Goal: Information Seeking & Learning: Get advice/opinions

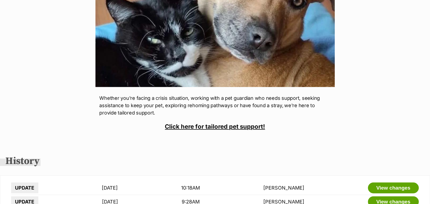
scroll to position [201, 0]
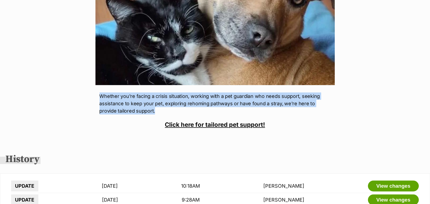
drag, startPoint x: 138, startPoint y: 113, endPoint x: 98, endPoint y: 98, distance: 42.6
click at [98, 98] on article "What's happening at PetRescue Tailored Pet Support Whether you're facing a cris…" at bounding box center [215, 3] width 239 height 262
copy p "Whether you're facing a crisis situation, working with a pet guardian who needs…"
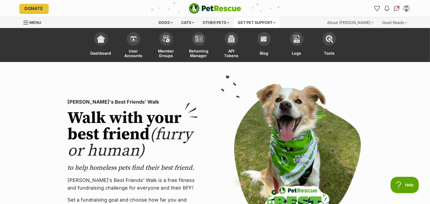
click at [256, 24] on div "Get pet support" at bounding box center [256, 22] width 45 height 11
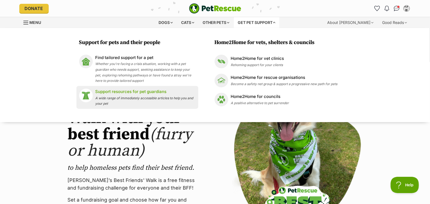
click at [140, 93] on p "Support resources for pet guardians" at bounding box center [146, 92] width 100 height 6
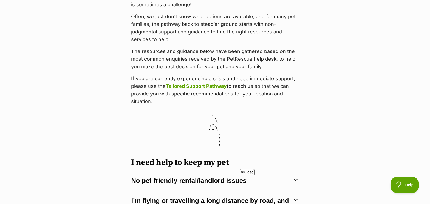
scroll to position [176, 0]
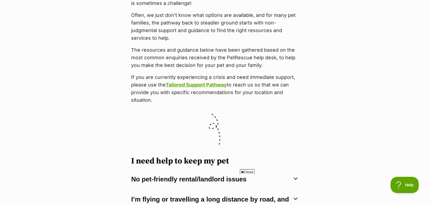
click at [248, 174] on span "Close" at bounding box center [247, 171] width 15 height 5
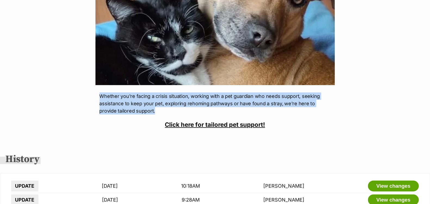
click at [212, 126] on link "Click here for tailored pet support!" at bounding box center [215, 124] width 100 height 7
